Goal: Task Accomplishment & Management: Use online tool/utility

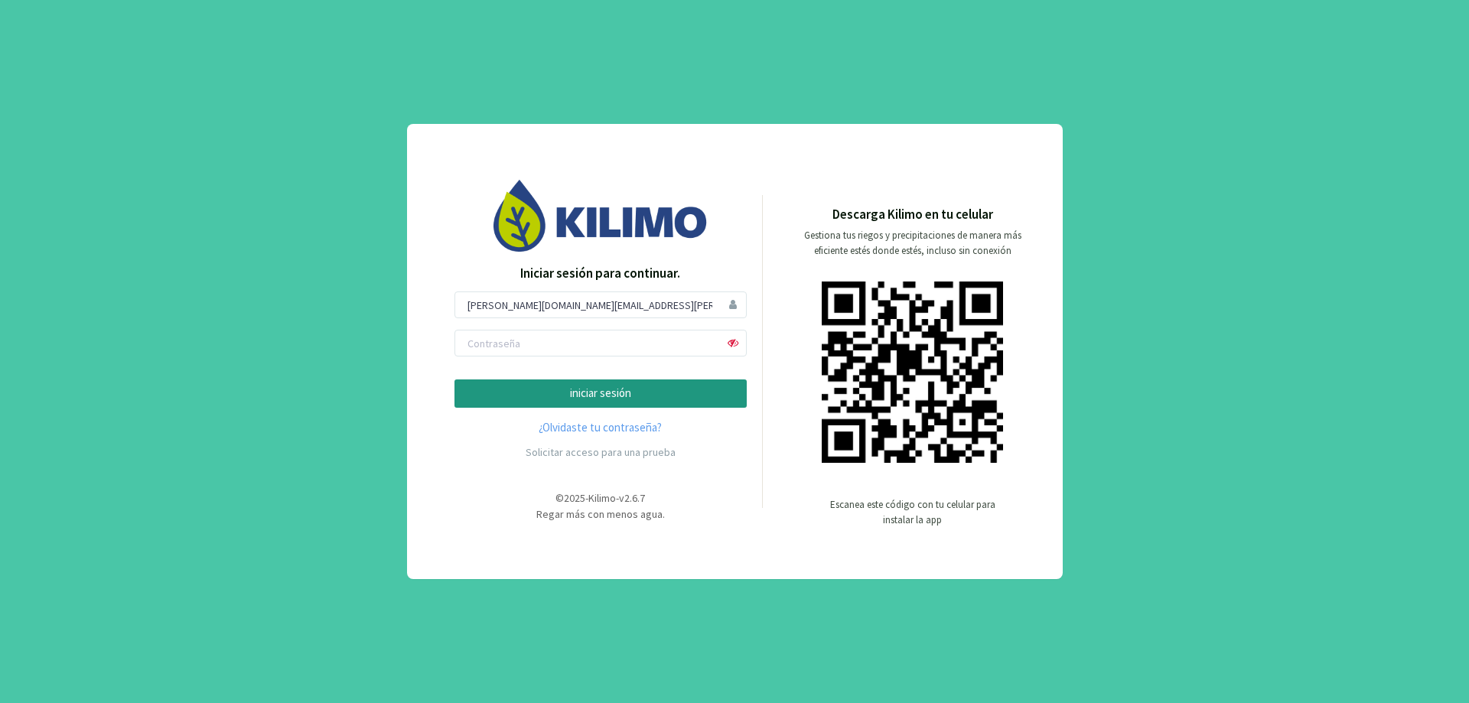
click at [625, 303] on input "[PERSON_NAME][DOMAIN_NAME][EMAIL_ADDRESS][PERSON_NAME][DOMAIN_NAME]" at bounding box center [601, 305] width 292 height 27
type input "[EMAIL_ADDRESS][DOMAIN_NAME]"
click at [564, 342] on input "text" at bounding box center [601, 343] width 292 height 27
type input "Tomas2024."
click at [563, 395] on p "iniciar sesión" at bounding box center [601, 394] width 266 height 18
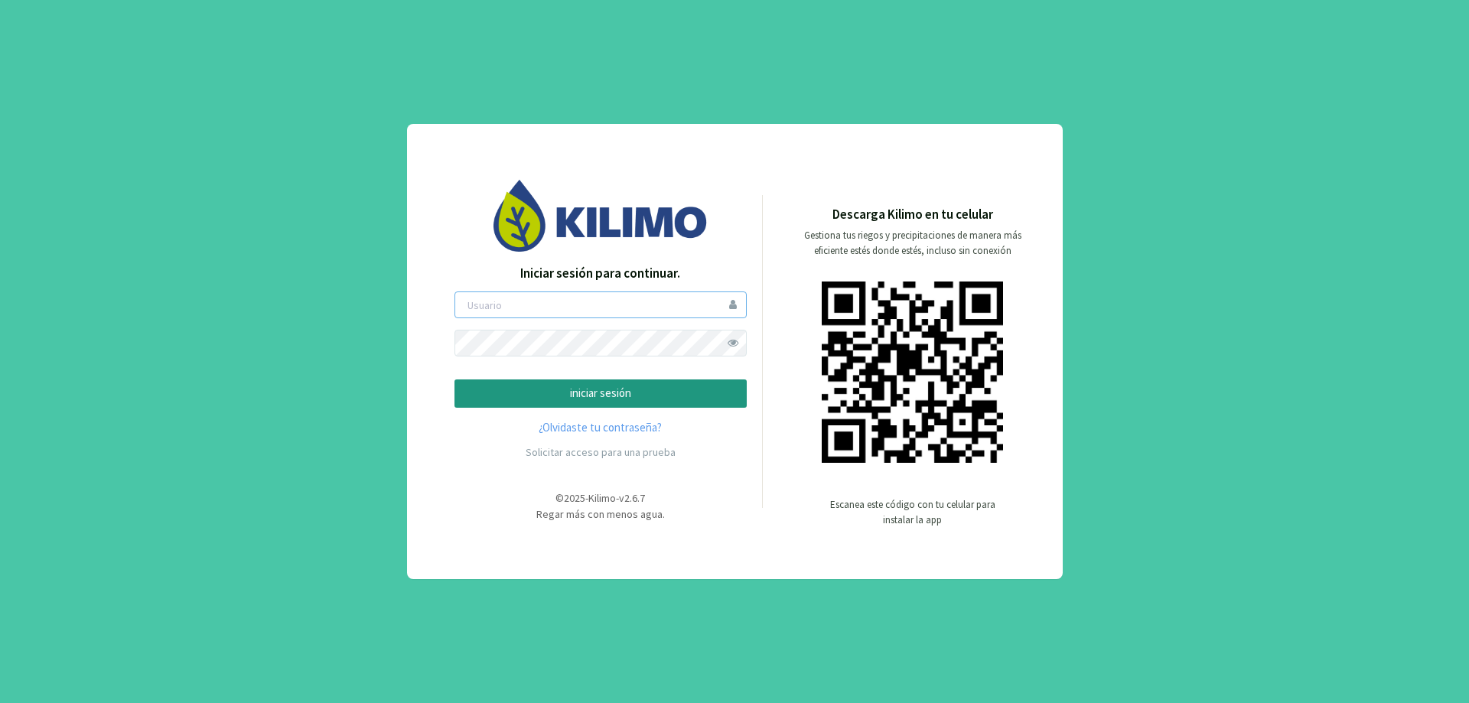
type input "[EMAIL_ADDRESS][DOMAIN_NAME]"
click at [559, 393] on p "iniciar sesión" at bounding box center [601, 394] width 266 height 18
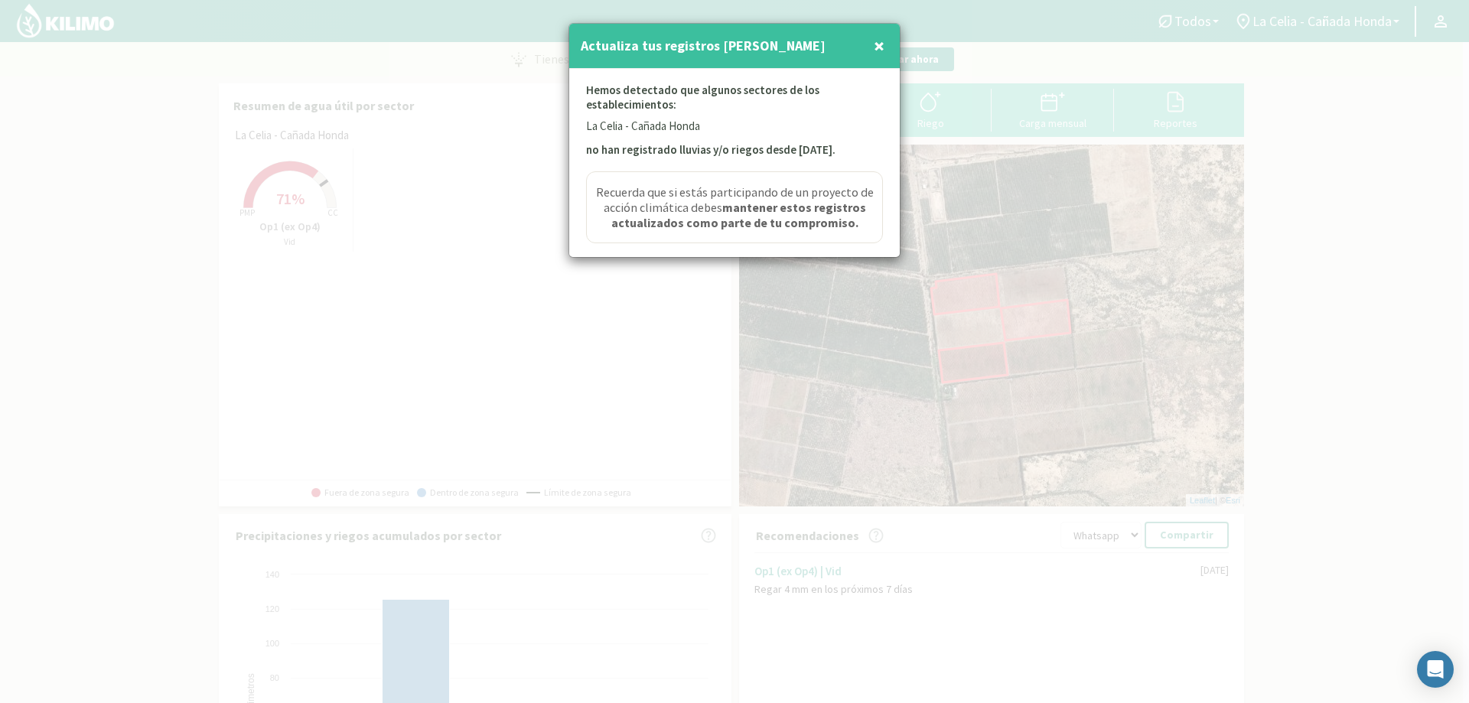
click at [878, 47] on span "×" at bounding box center [879, 45] width 11 height 25
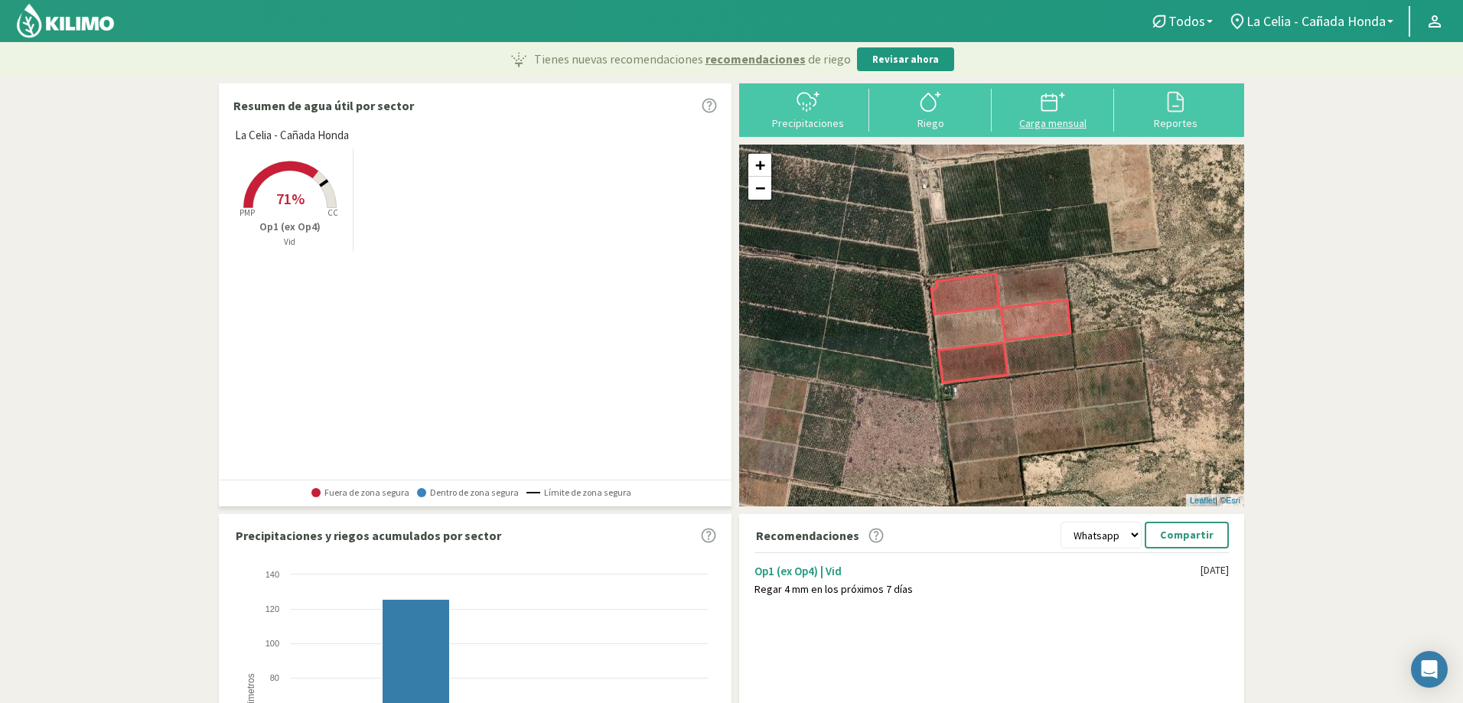
click at [1063, 115] on svg-icon at bounding box center [1053, 110] width 24 height 14
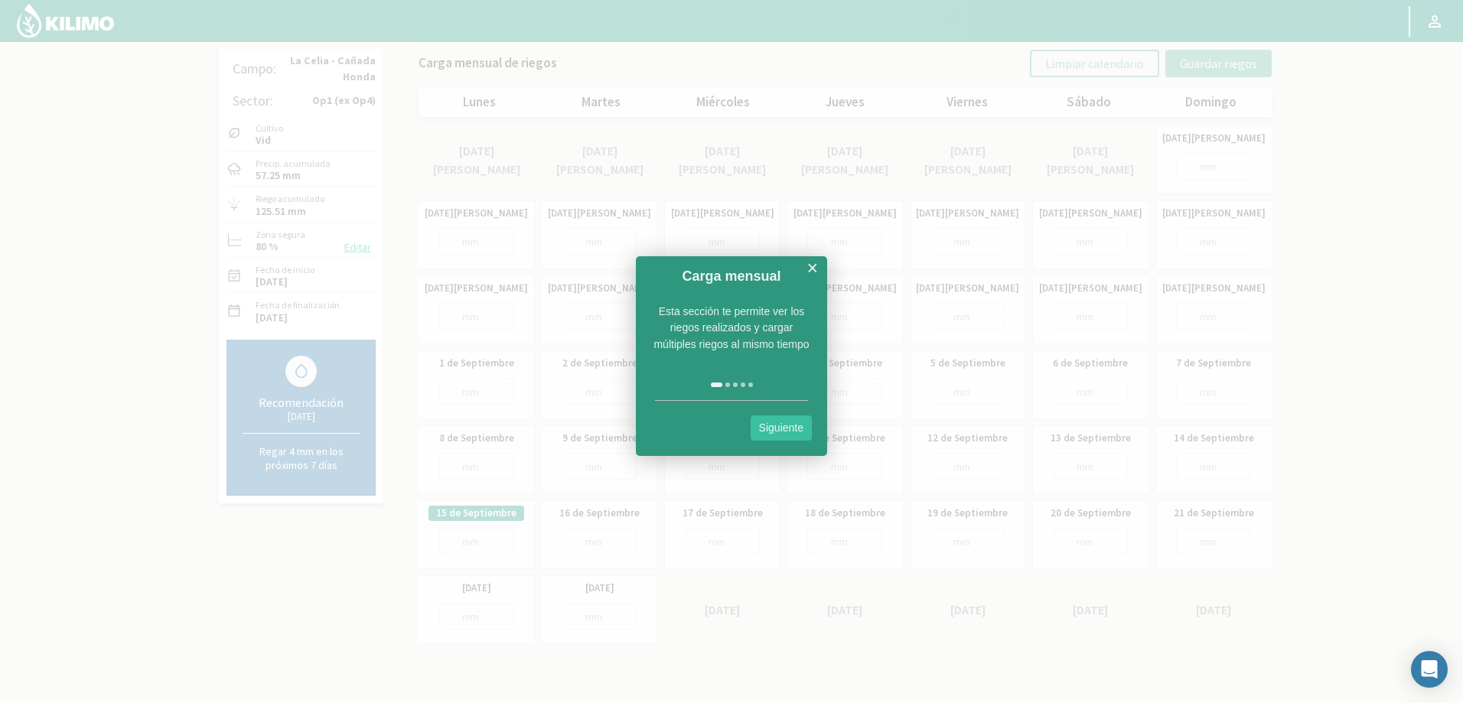
click at [788, 432] on link "Siguiente" at bounding box center [781, 428] width 61 height 25
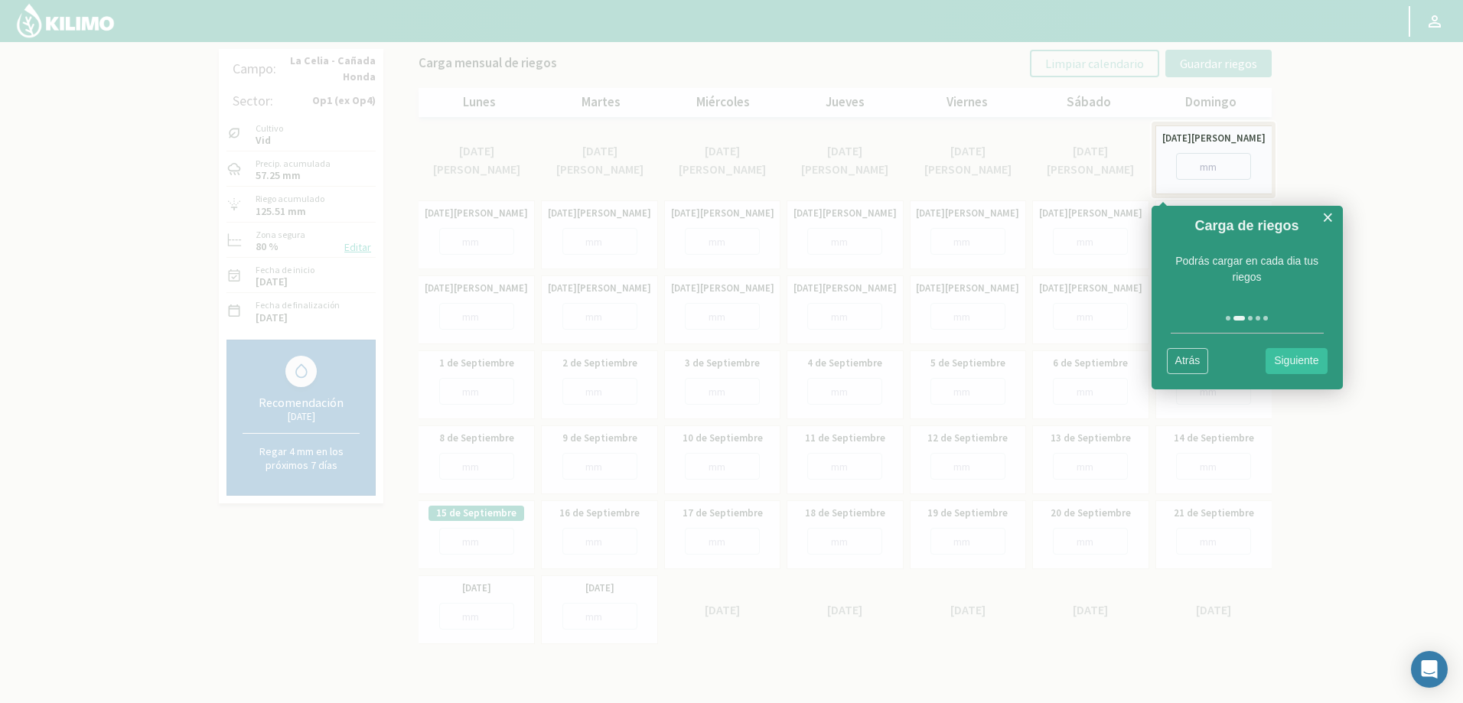
click at [1290, 367] on link "Siguiente" at bounding box center [1296, 360] width 61 height 25
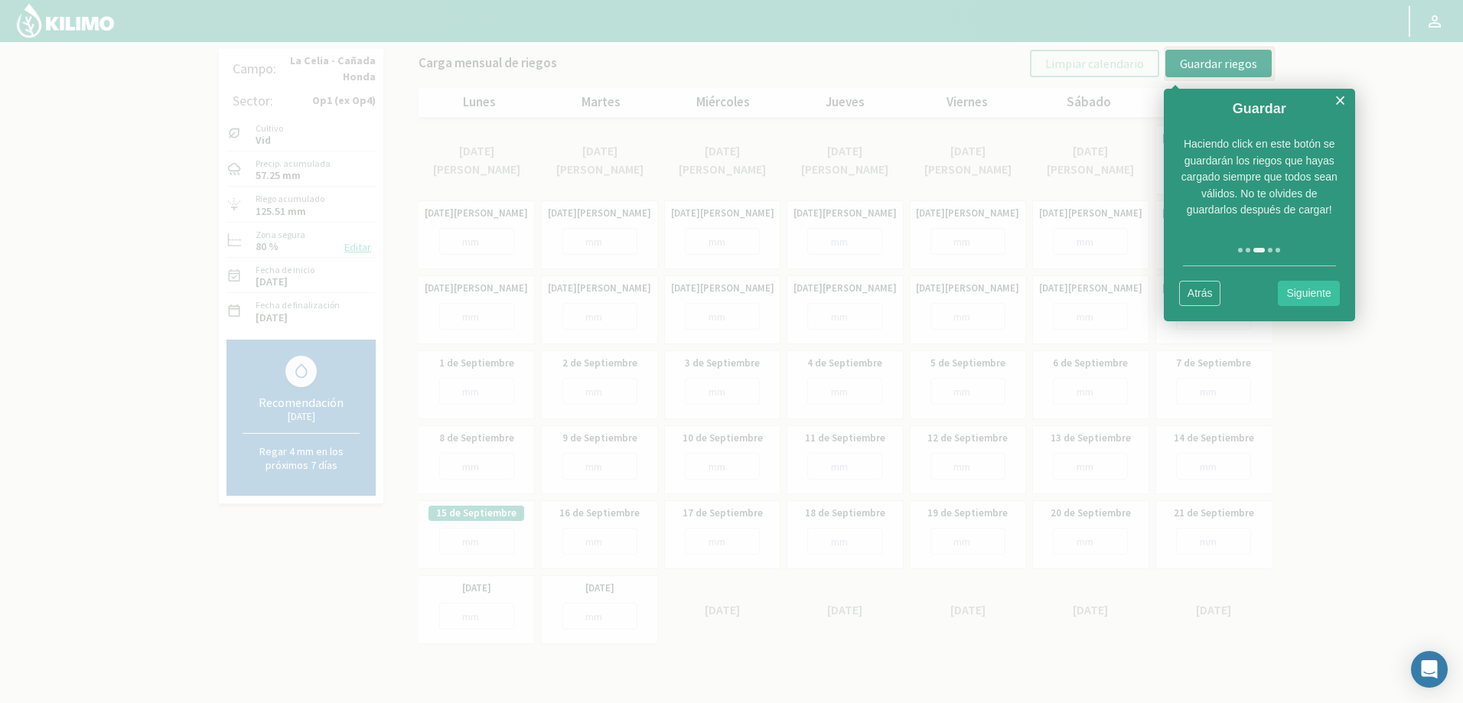
click at [1312, 289] on link "Siguiente" at bounding box center [1308, 293] width 61 height 25
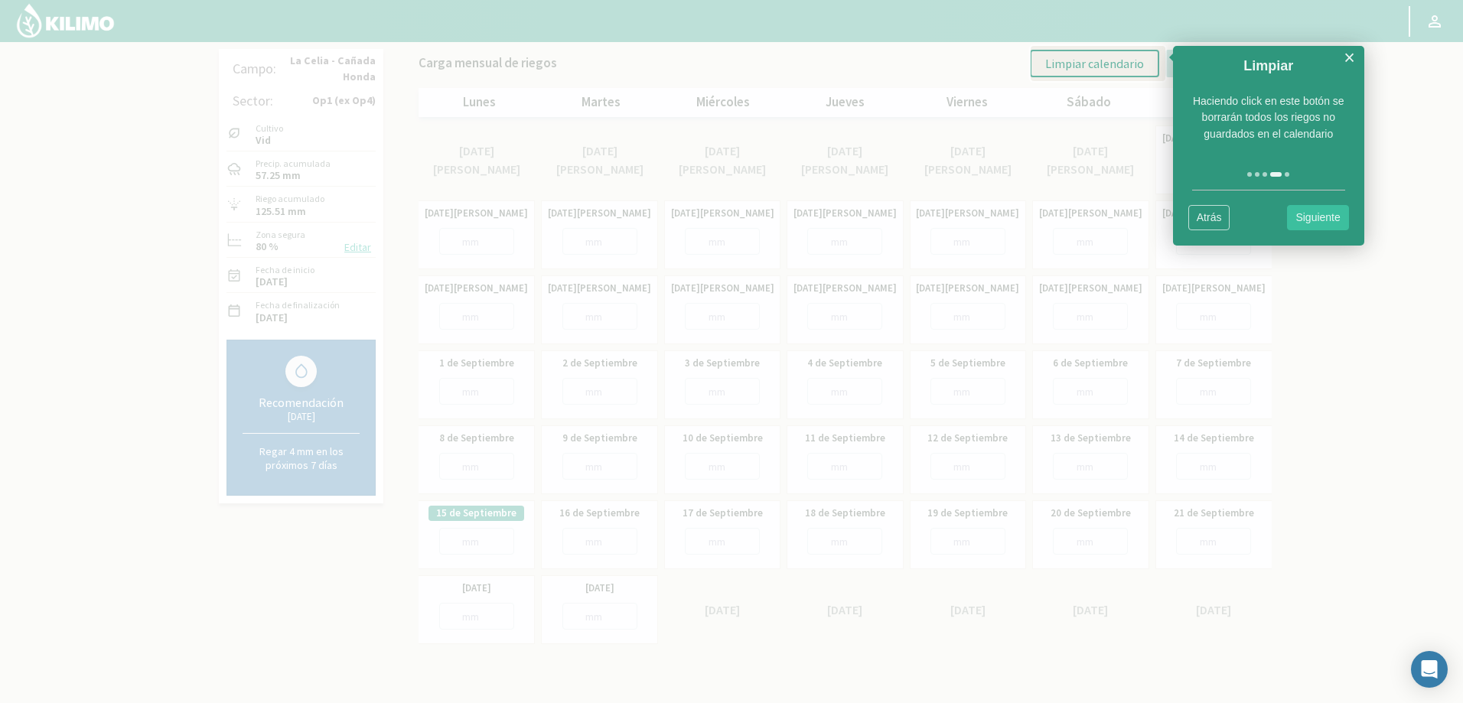
click at [1328, 230] on div "Atrás Siguiente" at bounding box center [1268, 218] width 191 height 56
click at [1324, 217] on link "Siguiente" at bounding box center [1317, 217] width 61 height 25
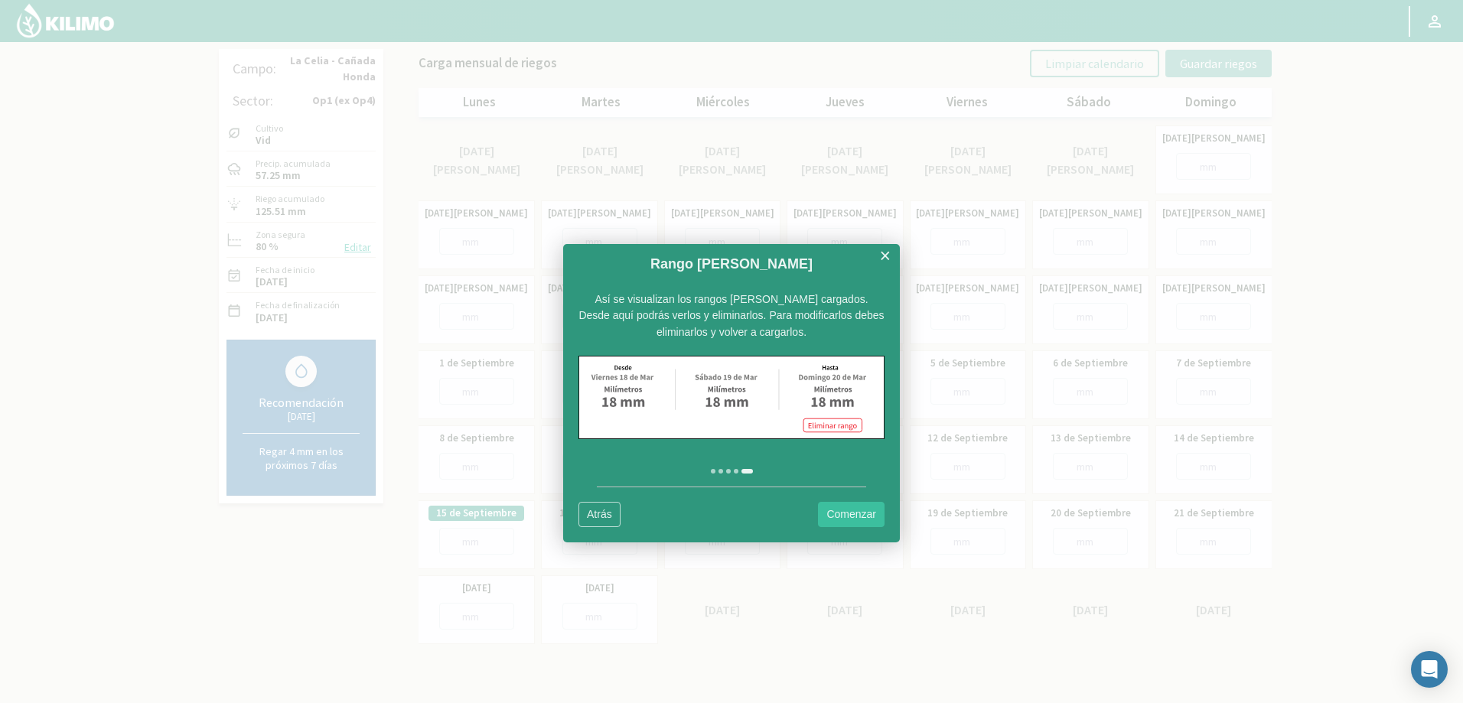
click at [883, 256] on link "×" at bounding box center [884, 255] width 11 height 19
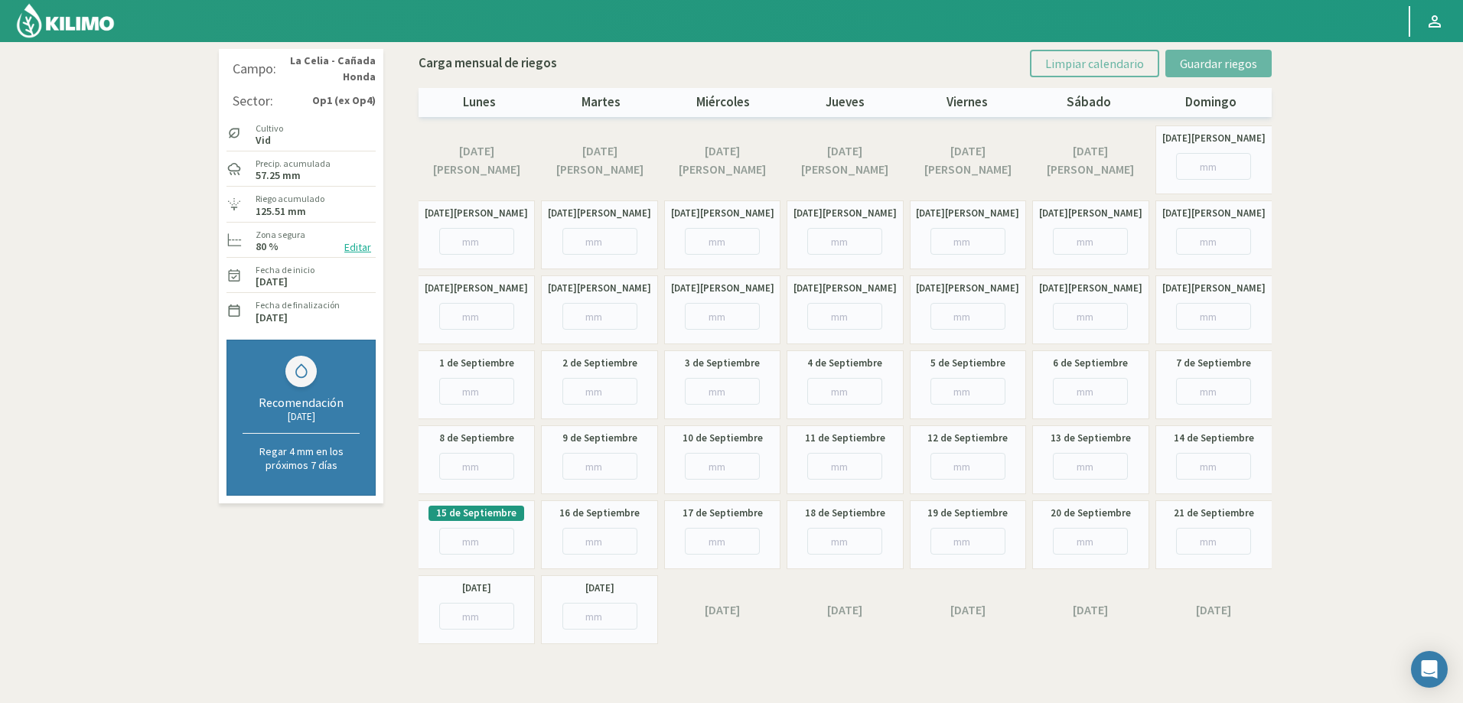
click at [1084, 160] on label "16 de Agosto" at bounding box center [1090, 161] width 101 height 38
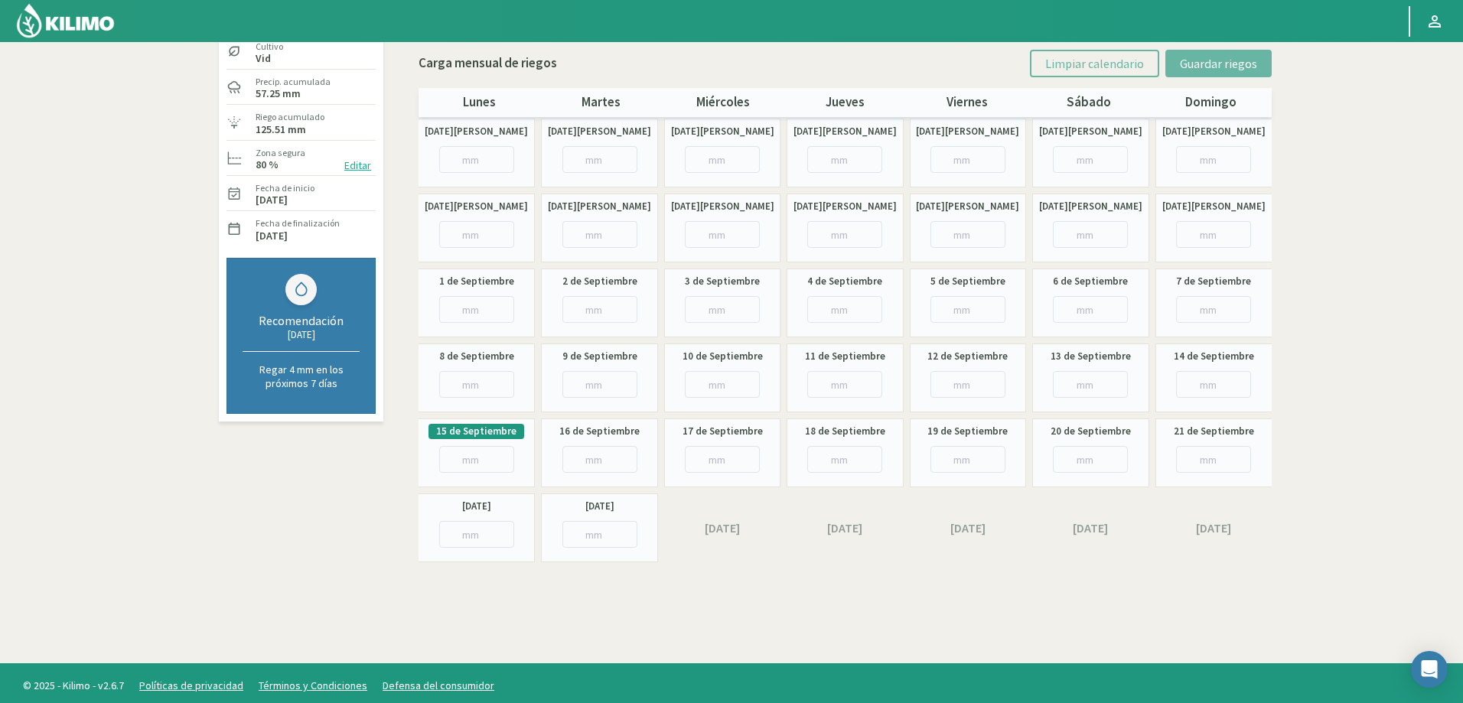
scroll to position [88, 0]
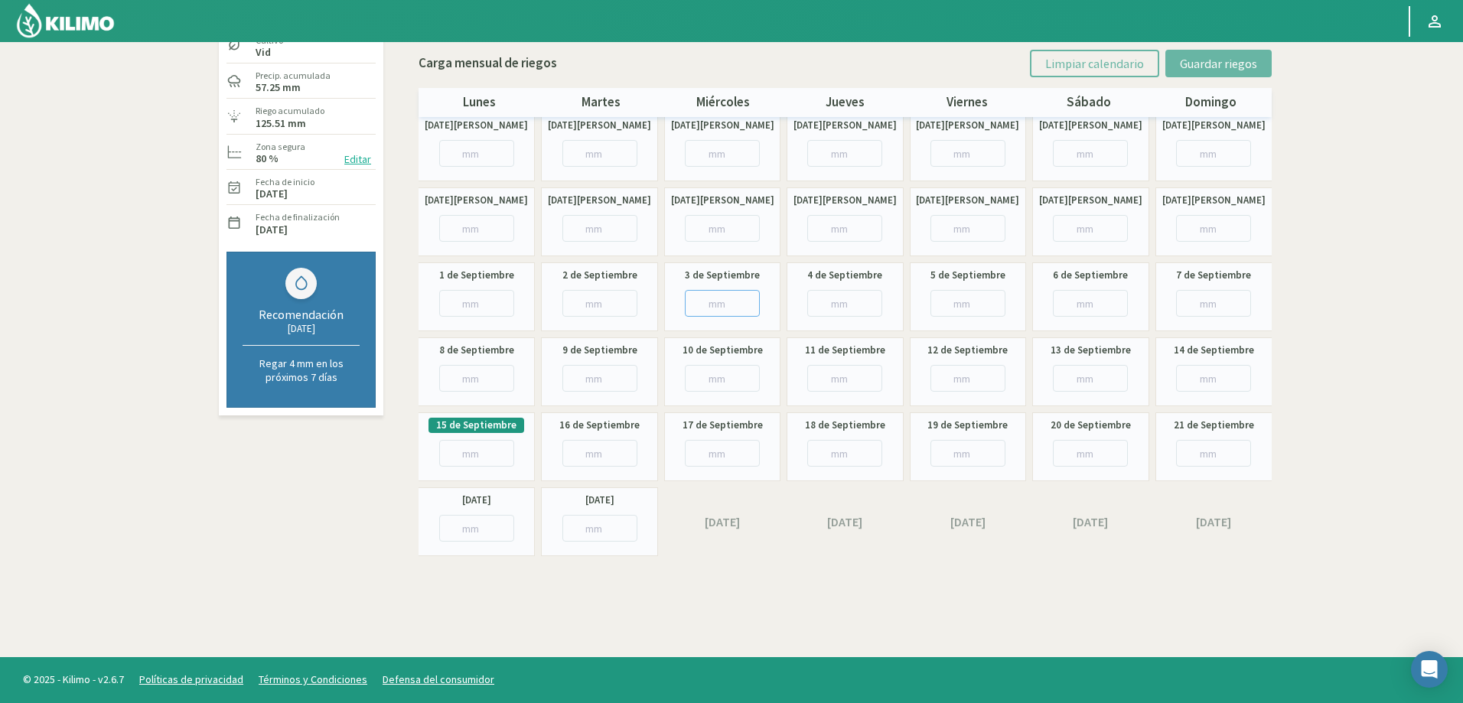
click at [718, 303] on input "number" at bounding box center [722, 303] width 75 height 27
type input "5"
type input "5.36"
click at [1185, 60] on span "Guardar riegos" at bounding box center [1218, 63] width 77 height 15
click at [852, 303] on input "number" at bounding box center [844, 303] width 75 height 27
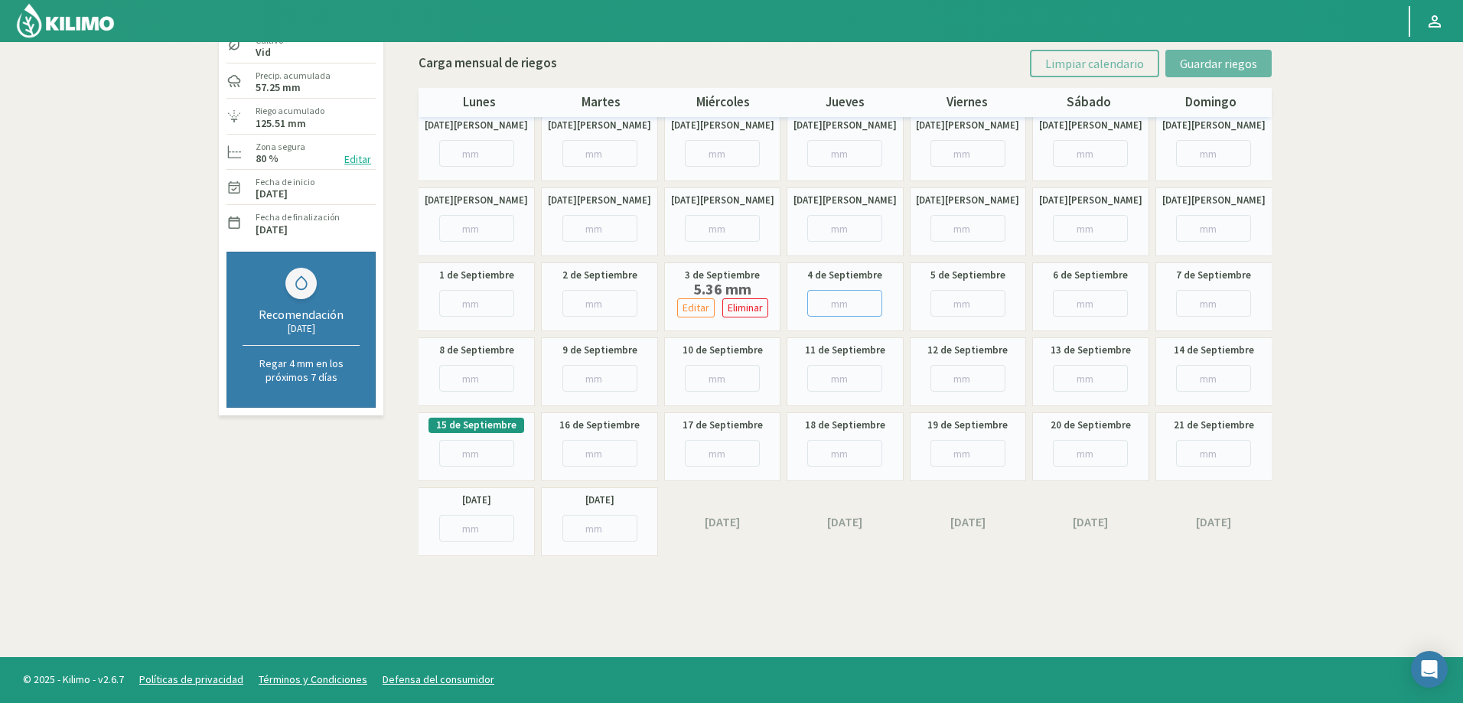
type input "9"
type input "9.44"
click at [1229, 61] on span "Guardar riegos" at bounding box center [1218, 63] width 77 height 15
click at [970, 303] on input "number" at bounding box center [968, 303] width 75 height 27
type input "6"
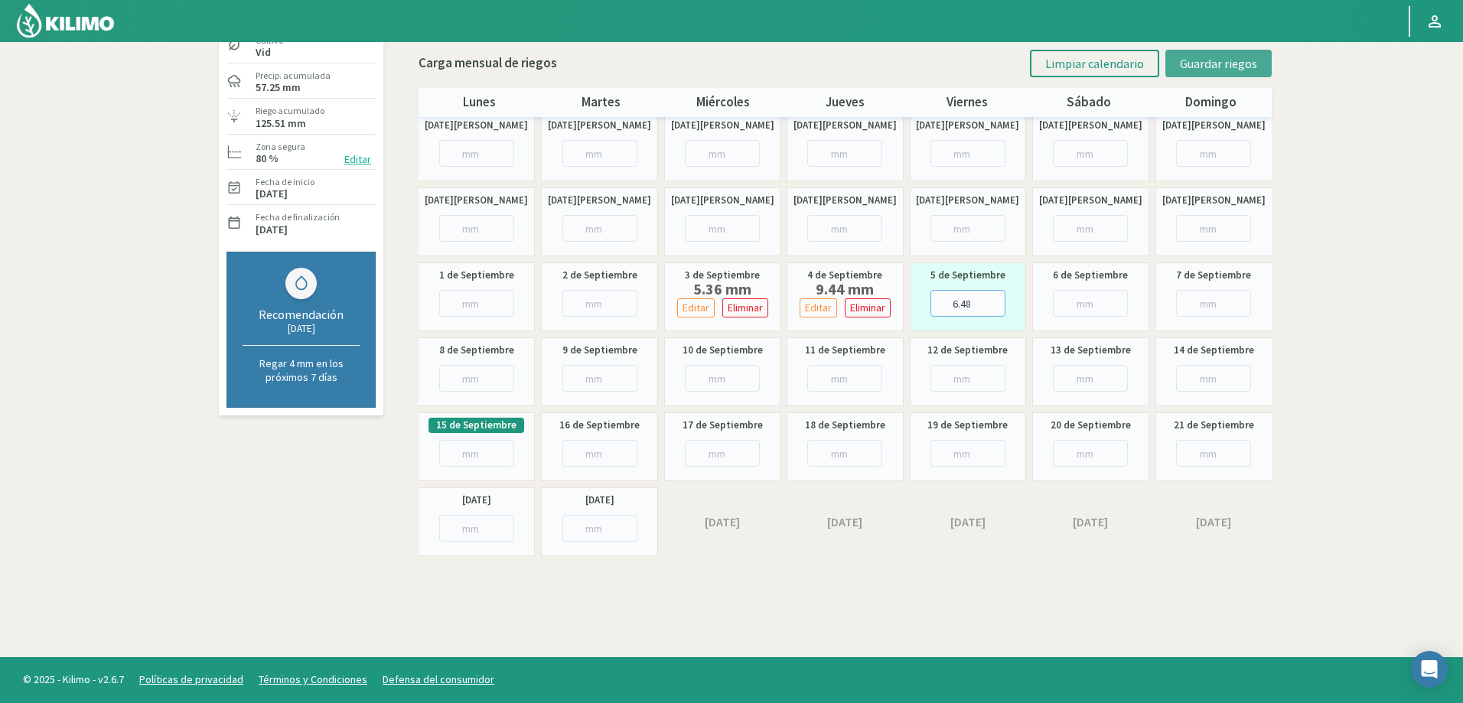
type input "6.48"
click at [1203, 62] on span "Guardar riegos" at bounding box center [1218, 63] width 77 height 15
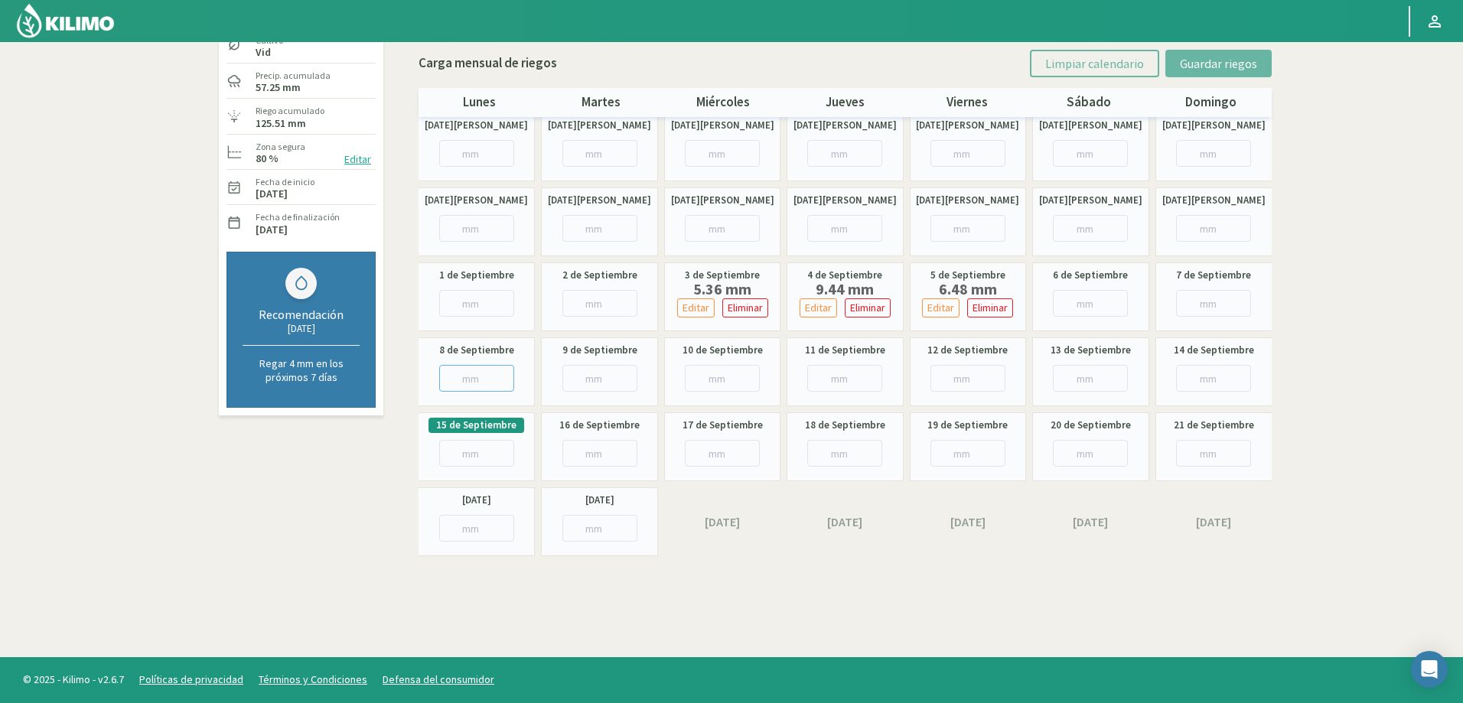
click at [474, 382] on input "number" at bounding box center [476, 378] width 75 height 27
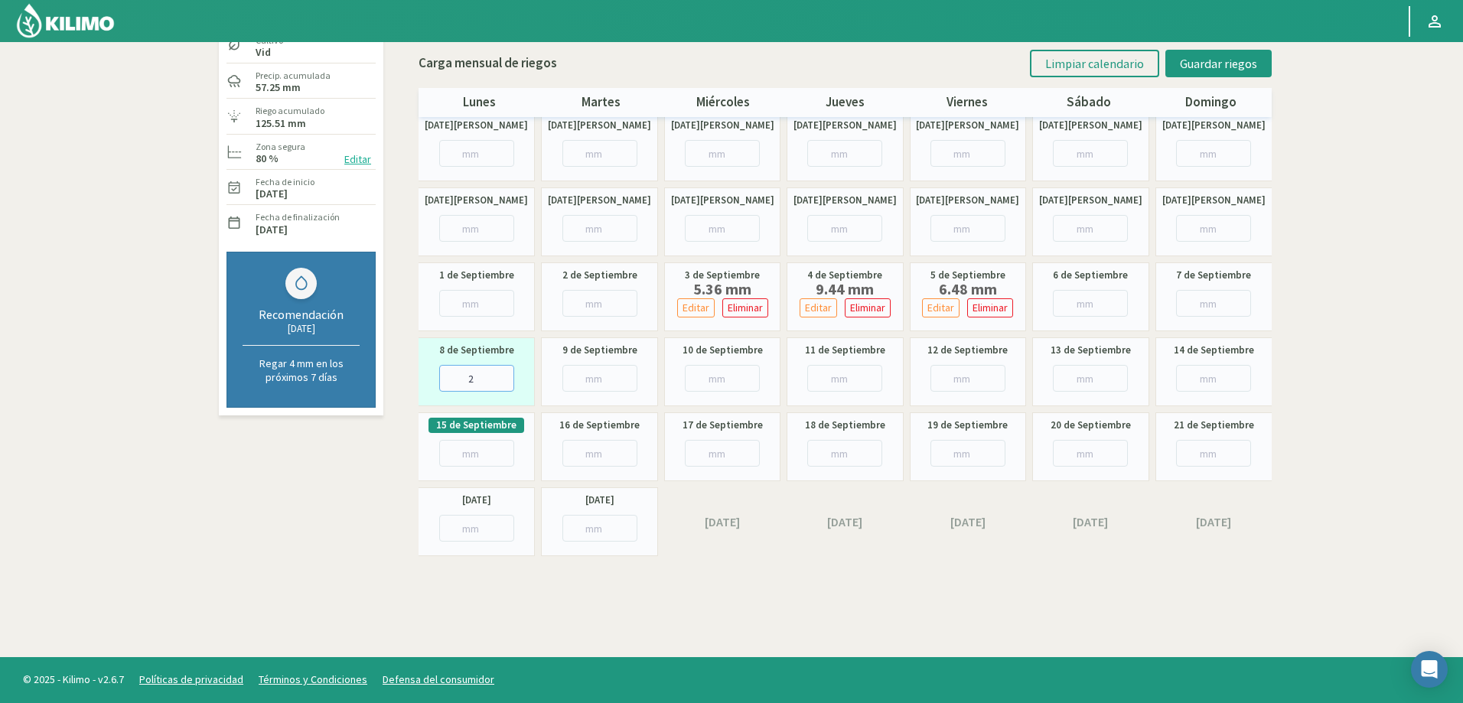
type input "25"
type input "25.24"
click at [872, 625] on div "Campo: La Celia - Cañada Honda Sector: Op1 (ex Op4) Cultivo Vid Precip. acumula…" at bounding box center [731, 305] width 1041 height 704
click at [1188, 68] on span "Guardar riegos" at bounding box center [1218, 63] width 77 height 15
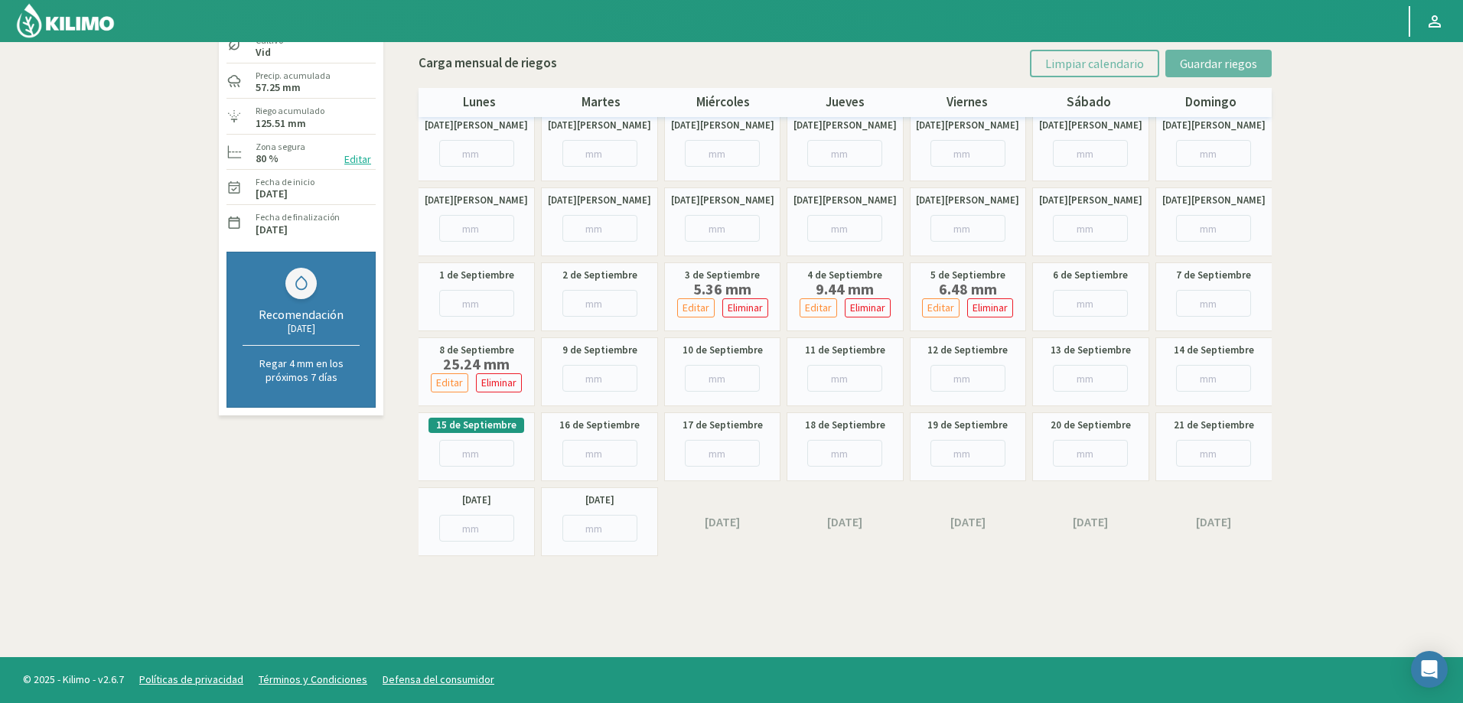
scroll to position [0, 0]
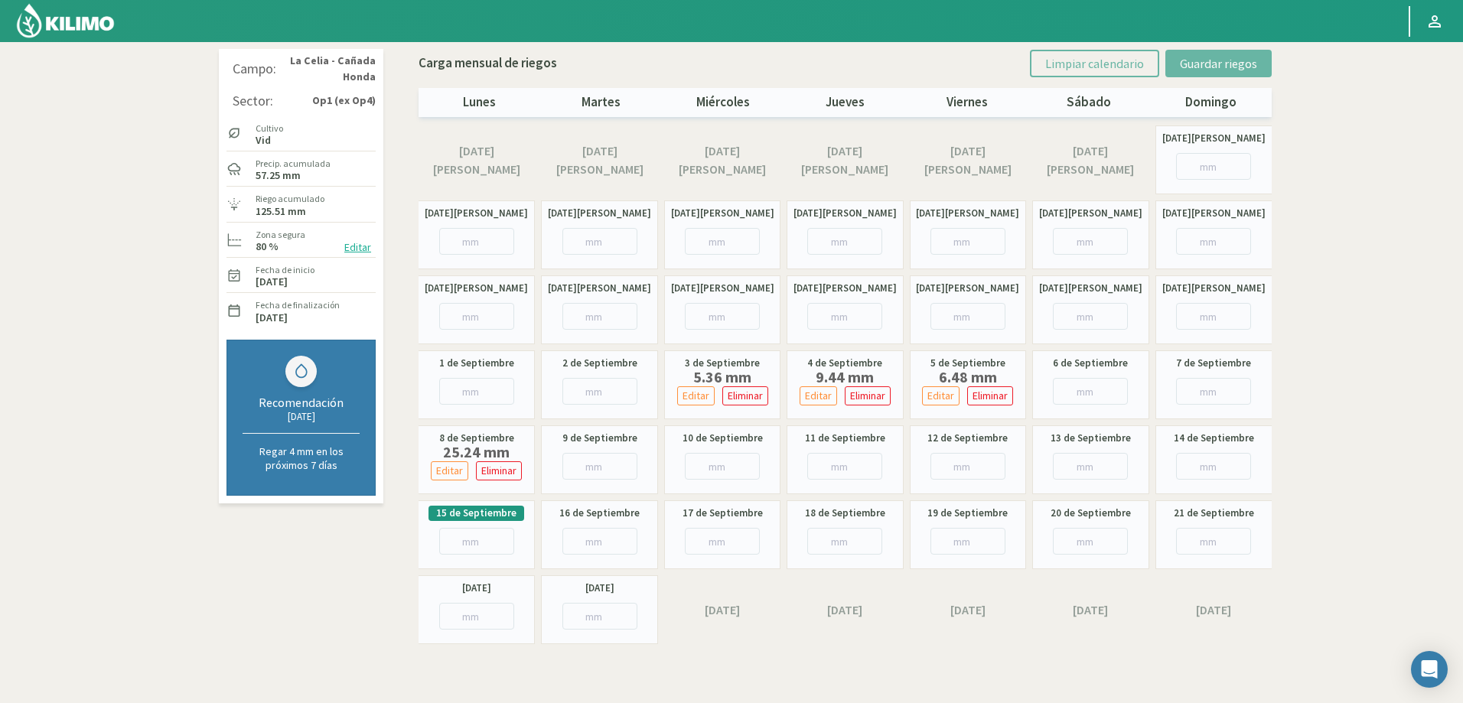
click at [75, 12] on img at bounding box center [65, 20] width 100 height 37
